Goal: Information Seeking & Learning: Learn about a topic

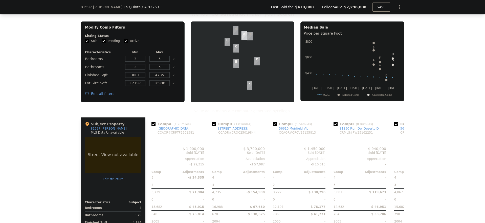
scroll to position [419, 0]
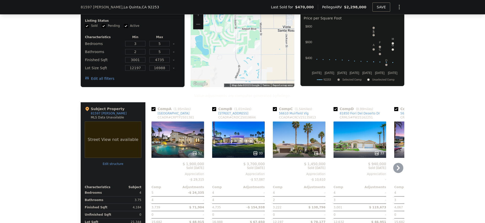
click at [232, 139] on div "33" at bounding box center [238, 140] width 53 height 36
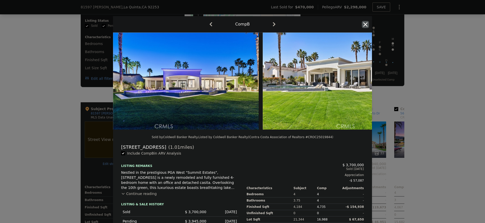
click at [363, 25] on icon "button" at bounding box center [365, 24] width 4 height 4
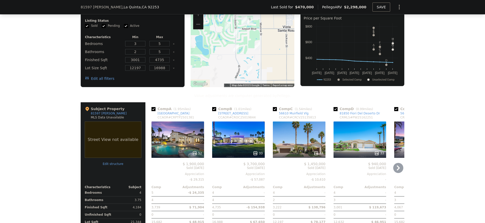
click at [227, 138] on div "33" at bounding box center [238, 140] width 53 height 36
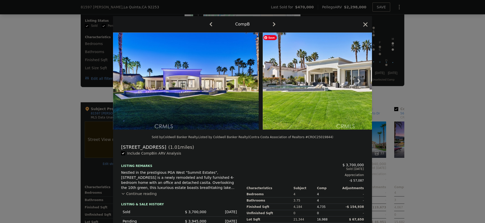
click at [329, 84] on img at bounding box center [336, 81] width 146 height 97
click at [273, 24] on icon "button" at bounding box center [274, 24] width 3 height 4
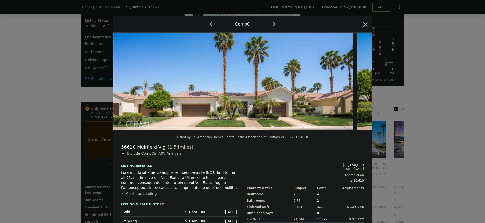
click at [273, 24] on icon "button" at bounding box center [274, 24] width 3 height 4
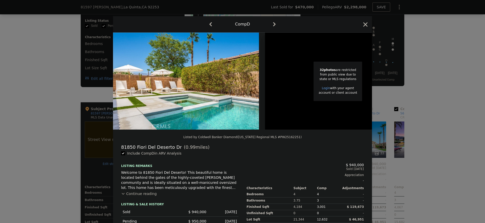
click at [273, 24] on icon "button" at bounding box center [274, 24] width 3 height 4
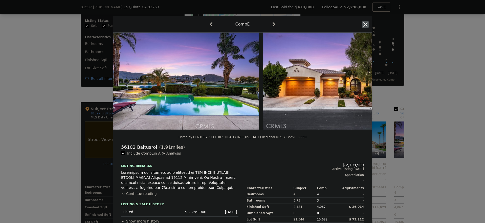
click at [363, 25] on icon "button" at bounding box center [365, 24] width 4 height 4
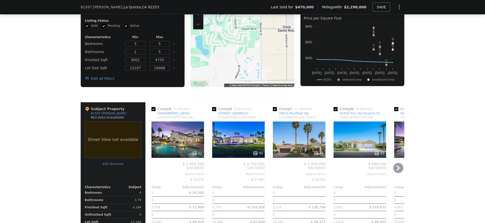
click at [174, 141] on div "52" at bounding box center [177, 140] width 53 height 36
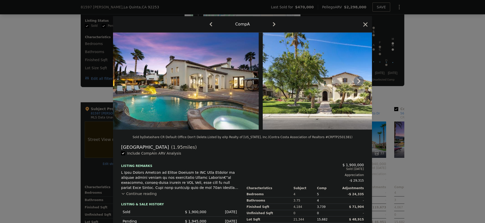
click at [359, 84] on icon at bounding box center [359, 81] width 10 height 10
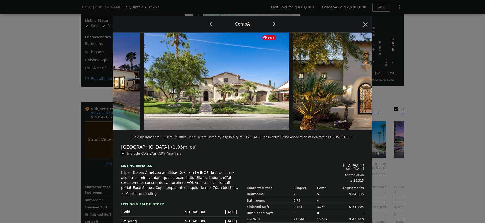
scroll to position [0, 121]
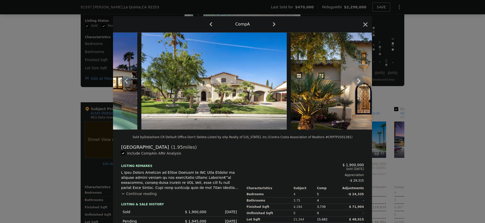
click at [357, 82] on icon at bounding box center [358, 81] width 3 height 5
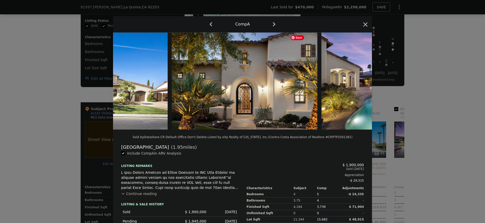
scroll to position [0, 243]
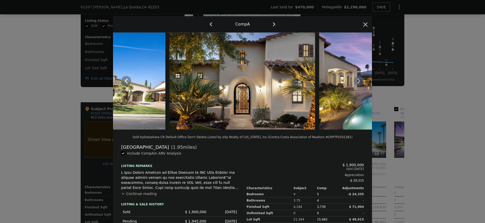
click at [358, 83] on icon at bounding box center [358, 81] width 3 height 5
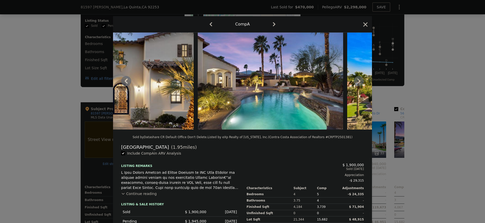
click at [358, 83] on icon at bounding box center [358, 81] width 3 height 5
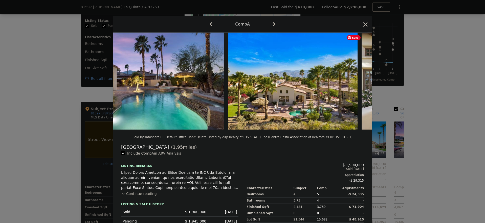
scroll to position [0, 485]
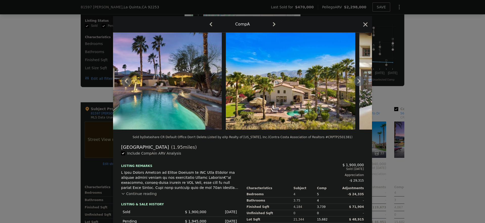
click at [358, 83] on icon at bounding box center [358, 81] width 3 height 5
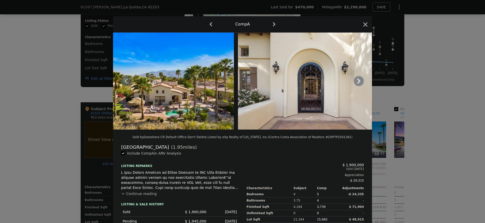
click at [358, 83] on icon at bounding box center [358, 81] width 3 height 5
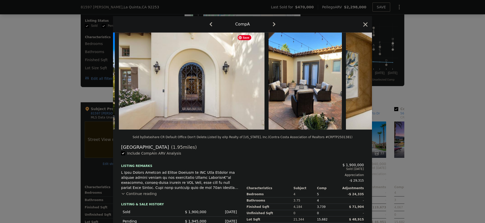
scroll to position [0, 728]
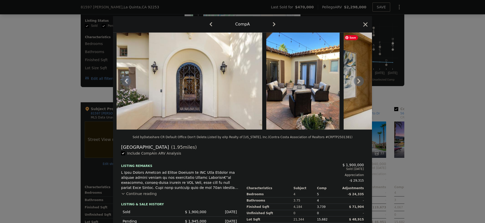
click at [358, 83] on div at bounding box center [242, 81] width 259 height 97
click at [357, 83] on icon at bounding box center [359, 81] width 10 height 10
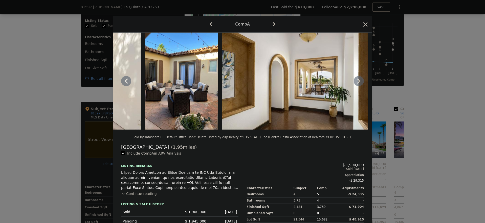
click at [357, 83] on icon at bounding box center [359, 81] width 10 height 10
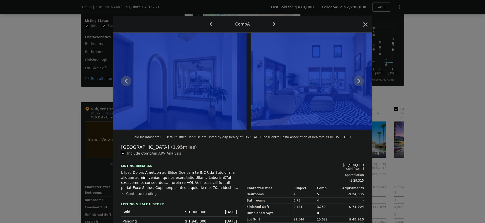
click at [357, 83] on icon at bounding box center [359, 81] width 10 height 10
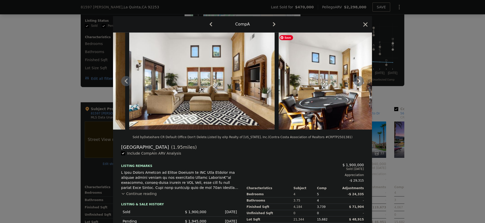
click at [357, 83] on icon at bounding box center [359, 81] width 10 height 10
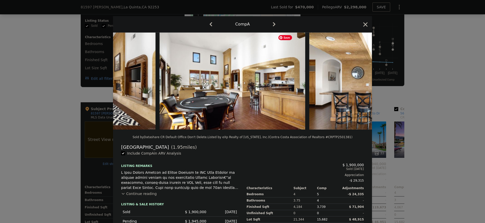
scroll to position [0, 1213]
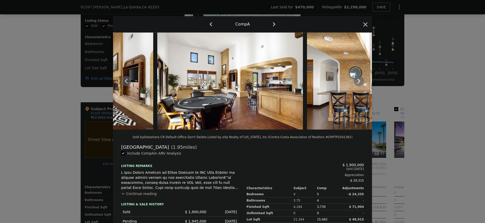
click at [357, 80] on icon at bounding box center [359, 81] width 10 height 10
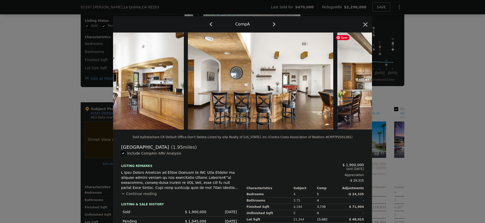
scroll to position [0, 1334]
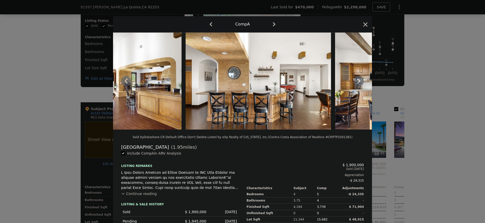
click at [357, 81] on icon at bounding box center [359, 81] width 10 height 10
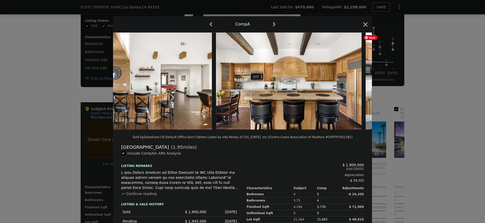
scroll to position [0, 1456]
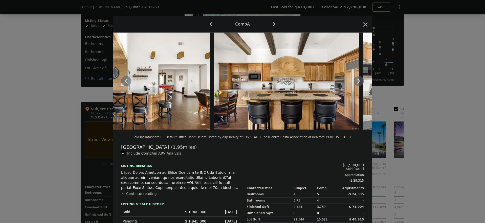
click at [440, 79] on div at bounding box center [242, 111] width 485 height 223
